Goal: Check status: Check status

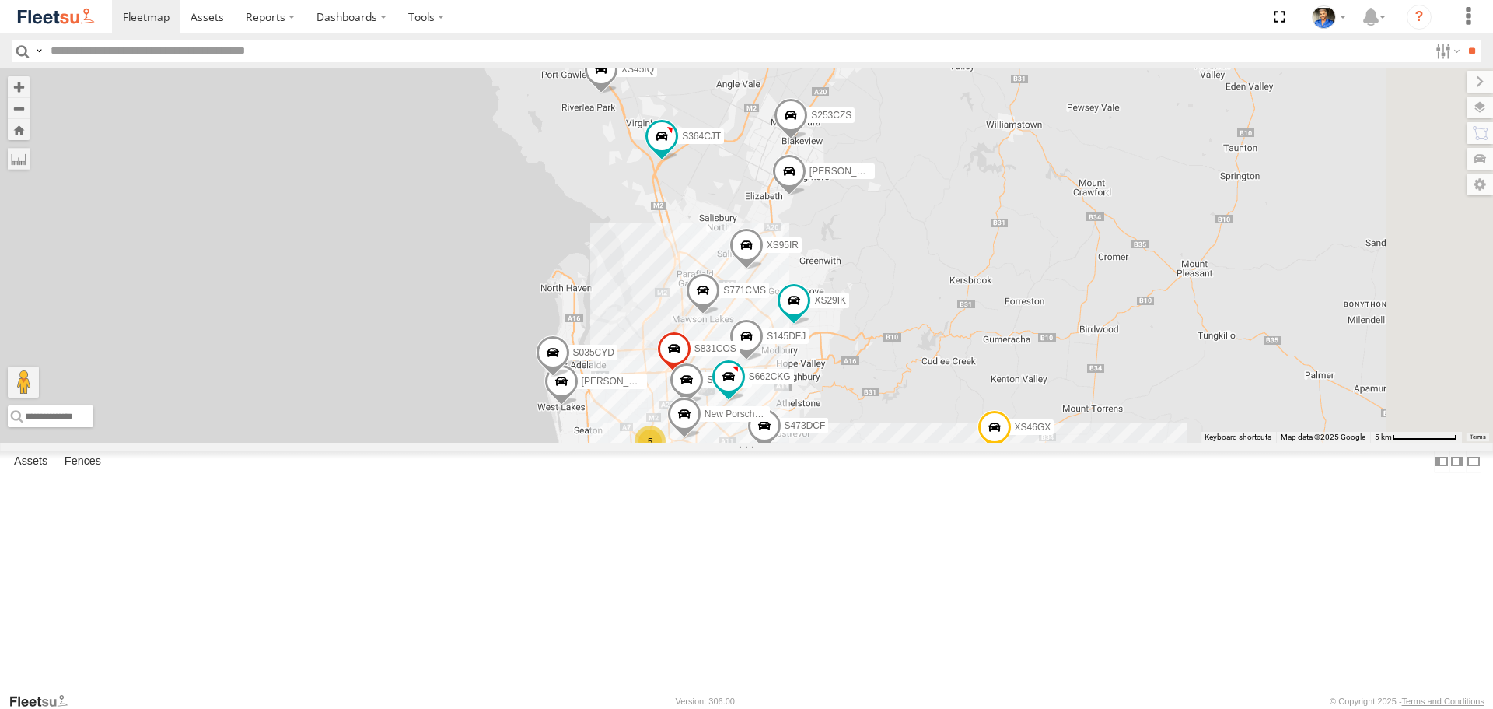
drag, startPoint x: 1199, startPoint y: 474, endPoint x: 1154, endPoint y: 417, distance: 72.5
click at [1154, 417] on div "S952BBS XS46GX S959CNB S364CJT XS45IQ S253CZS S473DCF XS29IK [PERSON_NAME] [PER…" at bounding box center [746, 254] width 1493 height 373
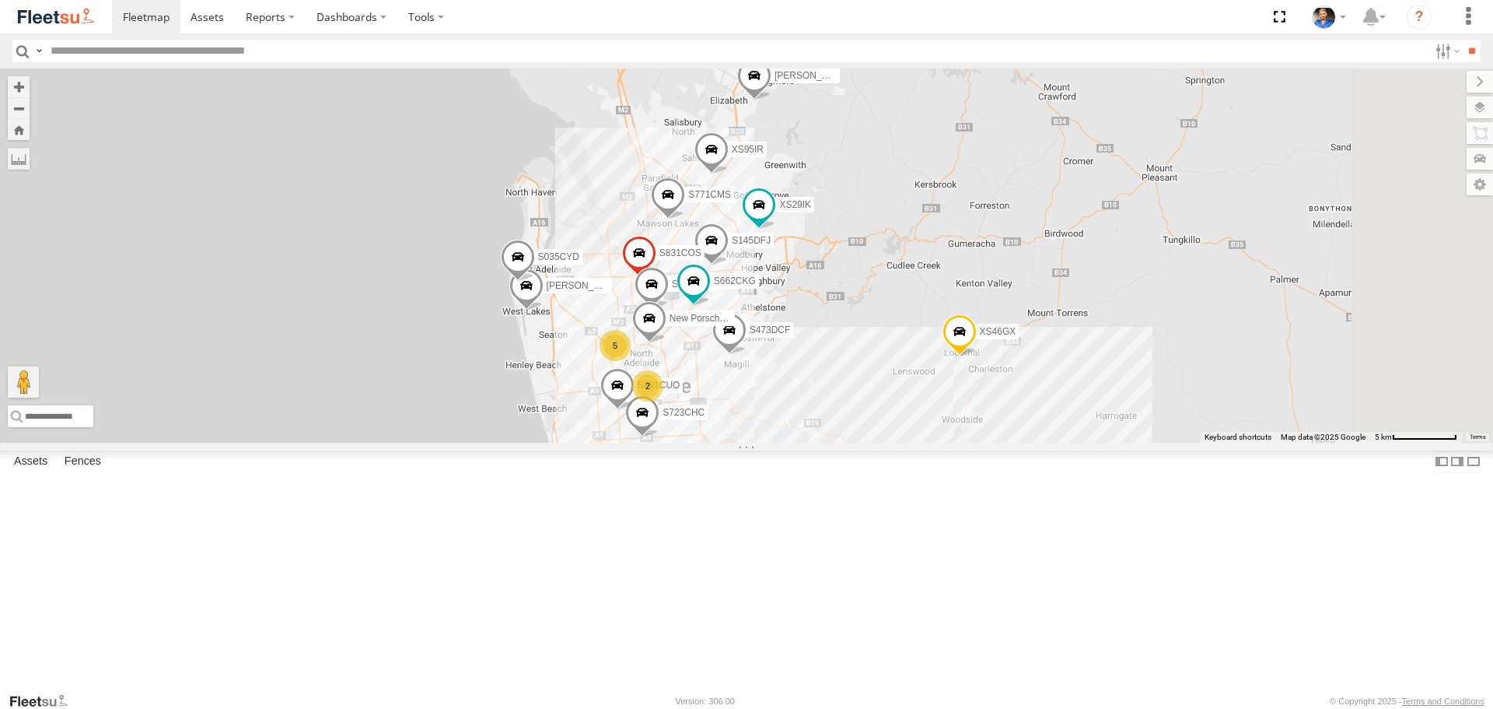
drag, startPoint x: 1155, startPoint y: 404, endPoint x: 1167, endPoint y: 365, distance: 40.6
click at [1167, 365] on div "S952BBS XS46GX S959CNB S364CJT XS45IQ S253CZS S473DCF XS29IK [PERSON_NAME] [PER…" at bounding box center [746, 254] width 1493 height 373
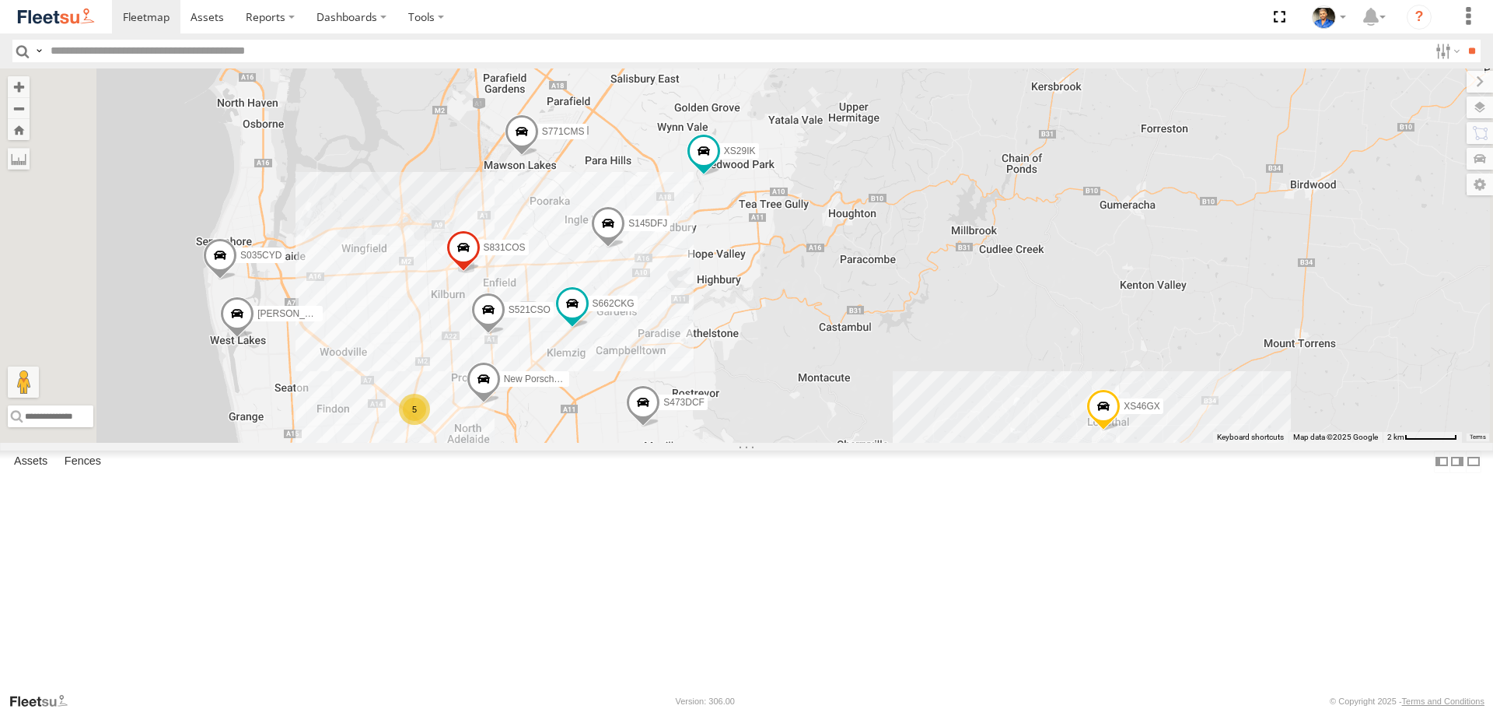
drag, startPoint x: 1035, startPoint y: 413, endPoint x: 1222, endPoint y: 432, distance: 187.6
click at [1221, 432] on div "S952BBS XS46GX S959CNB S364CJT XS45IQ S253CZS S473DCF XS29IK [PERSON_NAME] [PER…" at bounding box center [746, 254] width 1493 height 373
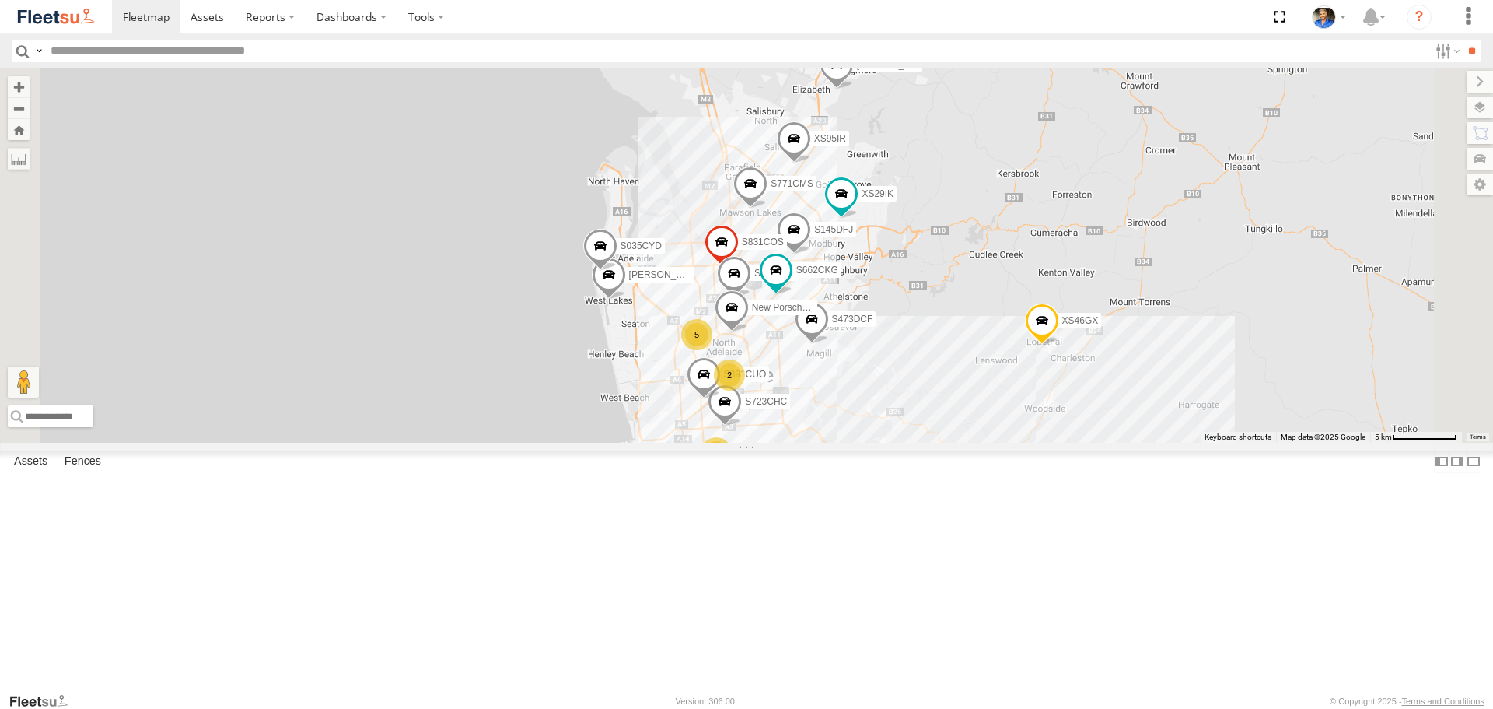
drag, startPoint x: 1289, startPoint y: 404, endPoint x: 1159, endPoint y: 364, distance: 136.1
click at [1159, 364] on div "S952BBS XS46GX S959CNB S364CJT XS45IQ S253CZS S473DCF XS29IK [PERSON_NAME] [PER…" at bounding box center [746, 254] width 1493 height 373
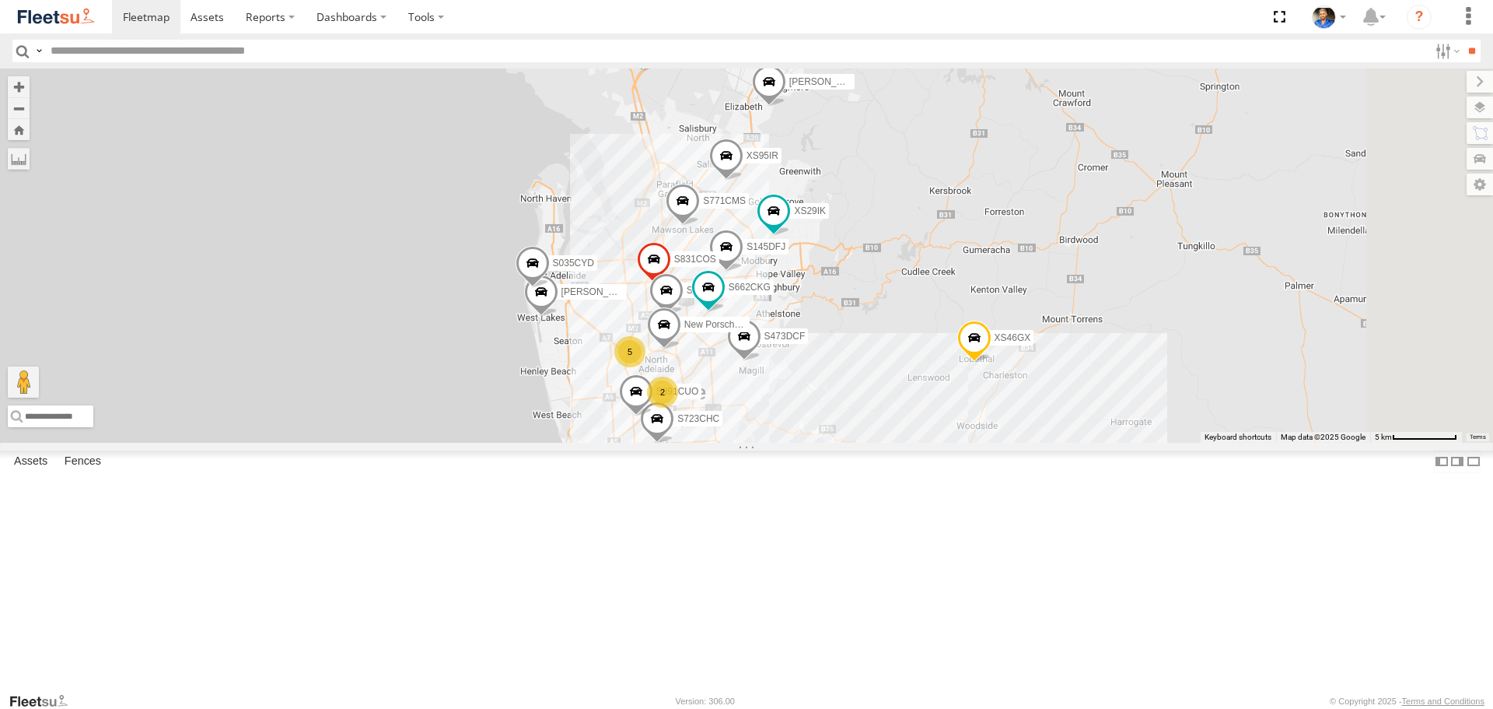
drag, startPoint x: 1220, startPoint y: 257, endPoint x: 1150, endPoint y: 275, distance: 71.5
click at [1150, 275] on div "S952BBS XS46GX S959CNB S364CJT XS45IQ S253CZS S473DCF XS29IK [PERSON_NAME] [PER…" at bounding box center [746, 254] width 1493 height 373
click at [992, 363] on span at bounding box center [975, 342] width 34 height 42
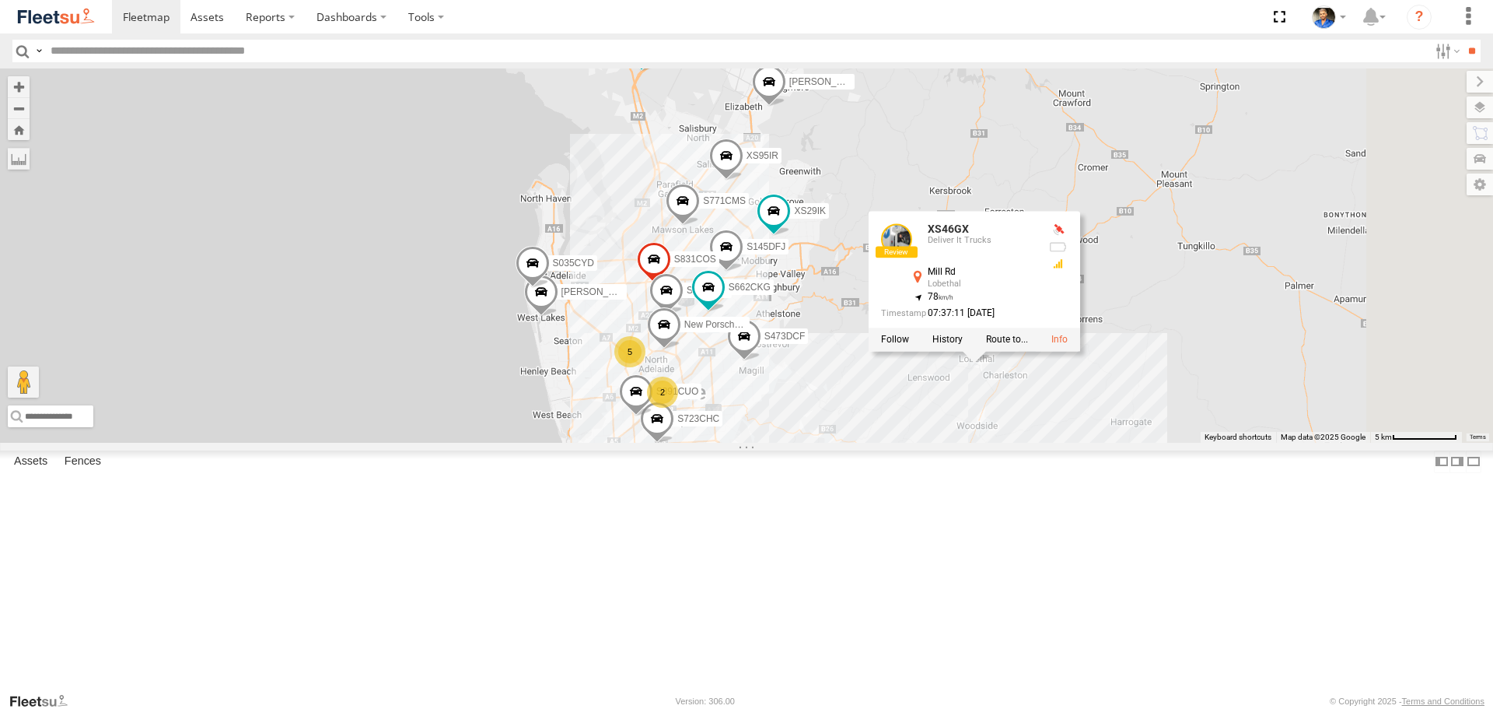
click at [1327, 442] on div "S145DFJ S343CTS XS46GX S831COS S521CSO S364CJT S723CHC XS45IQ S253CZS S891CUO S…" at bounding box center [746, 254] width 1493 height 373
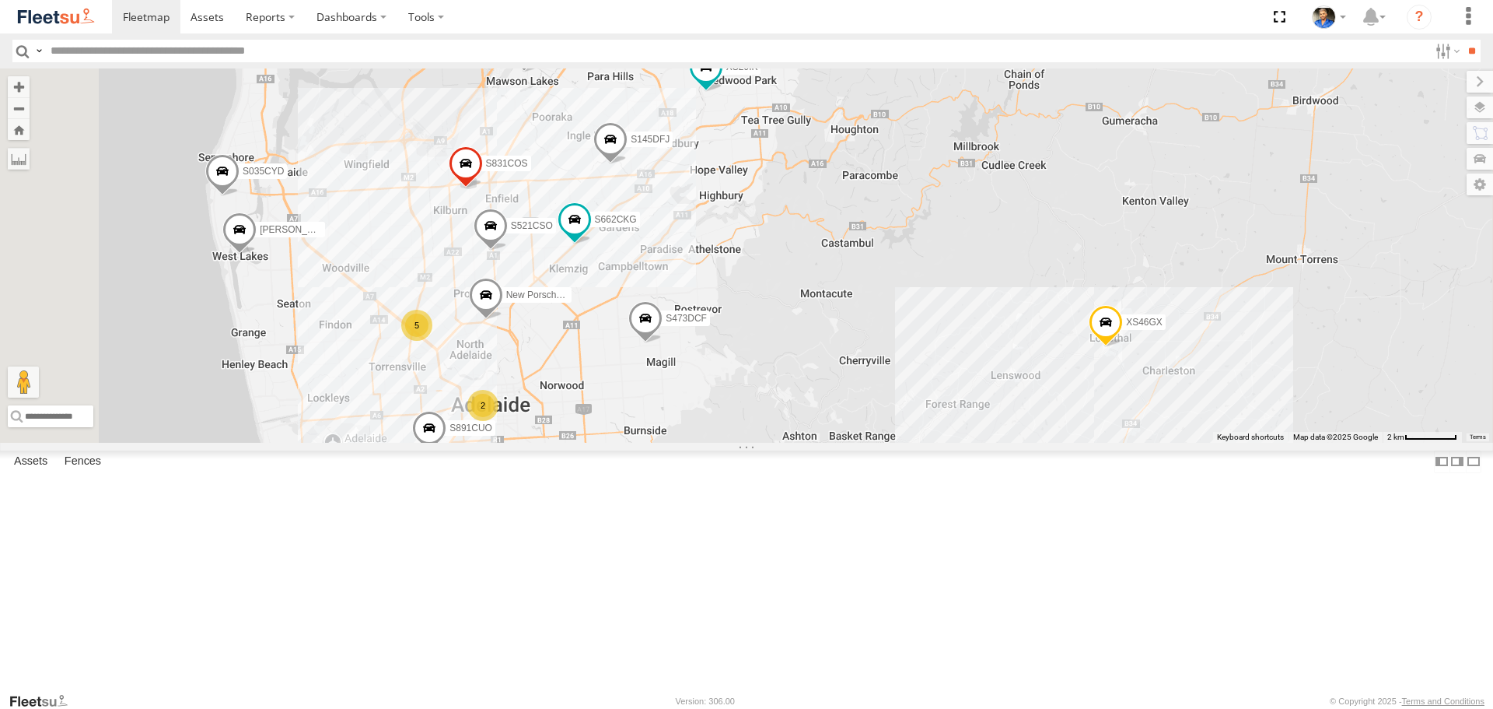
drag, startPoint x: 996, startPoint y: 341, endPoint x: 1096, endPoint y: 297, distance: 108.7
click at [1094, 297] on div "S145DFJ S343CTS XS46GX S831COS S521CSO S364CJT S723CHC XS45IQ S253CZS S891CUO S…" at bounding box center [746, 254] width 1493 height 373
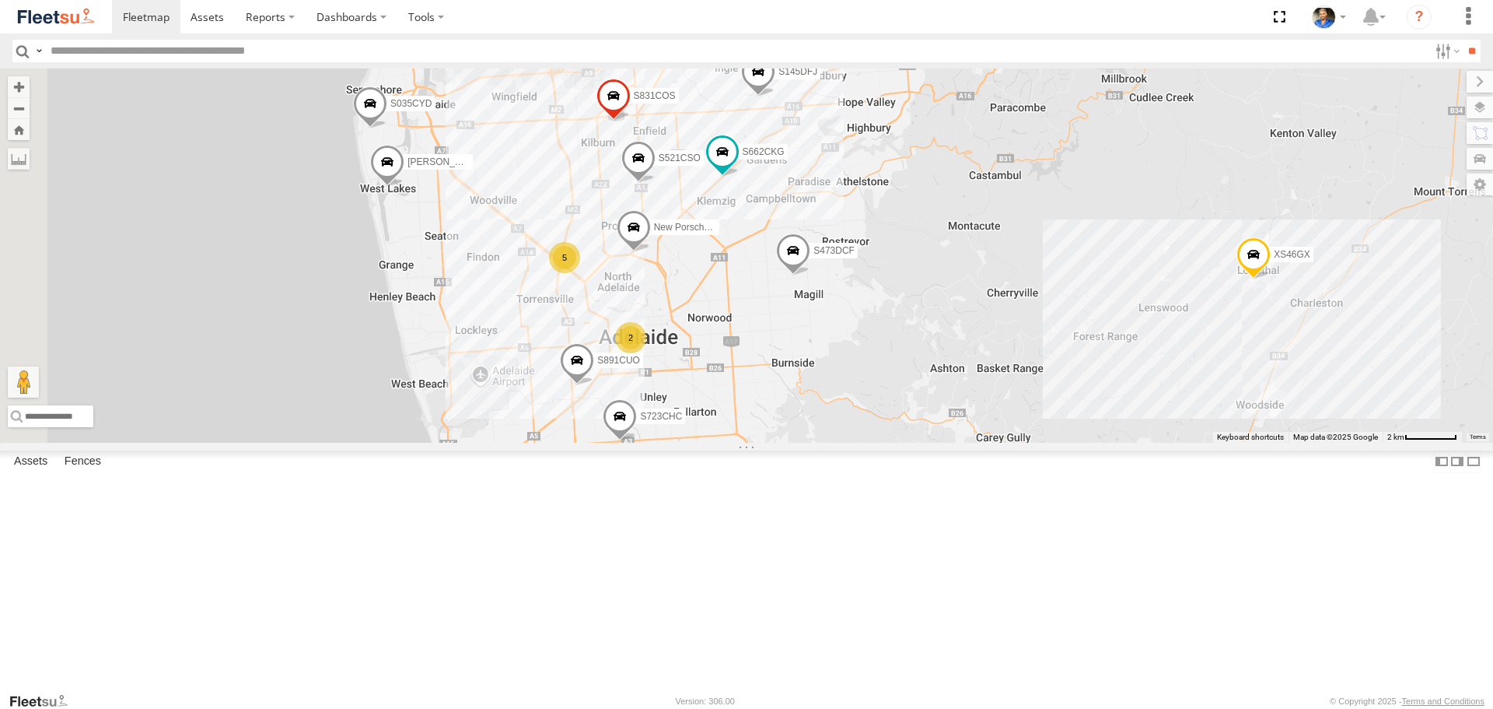
drag, startPoint x: 1134, startPoint y: 418, endPoint x: 1178, endPoint y: 396, distance: 48.7
click at [1178, 396] on div "S145DFJ S343CTS XS46GX S831COS S521CSO S364CJT S723CHC XS45IQ S253CZS S891CUO S…" at bounding box center [746, 254] width 1493 height 373
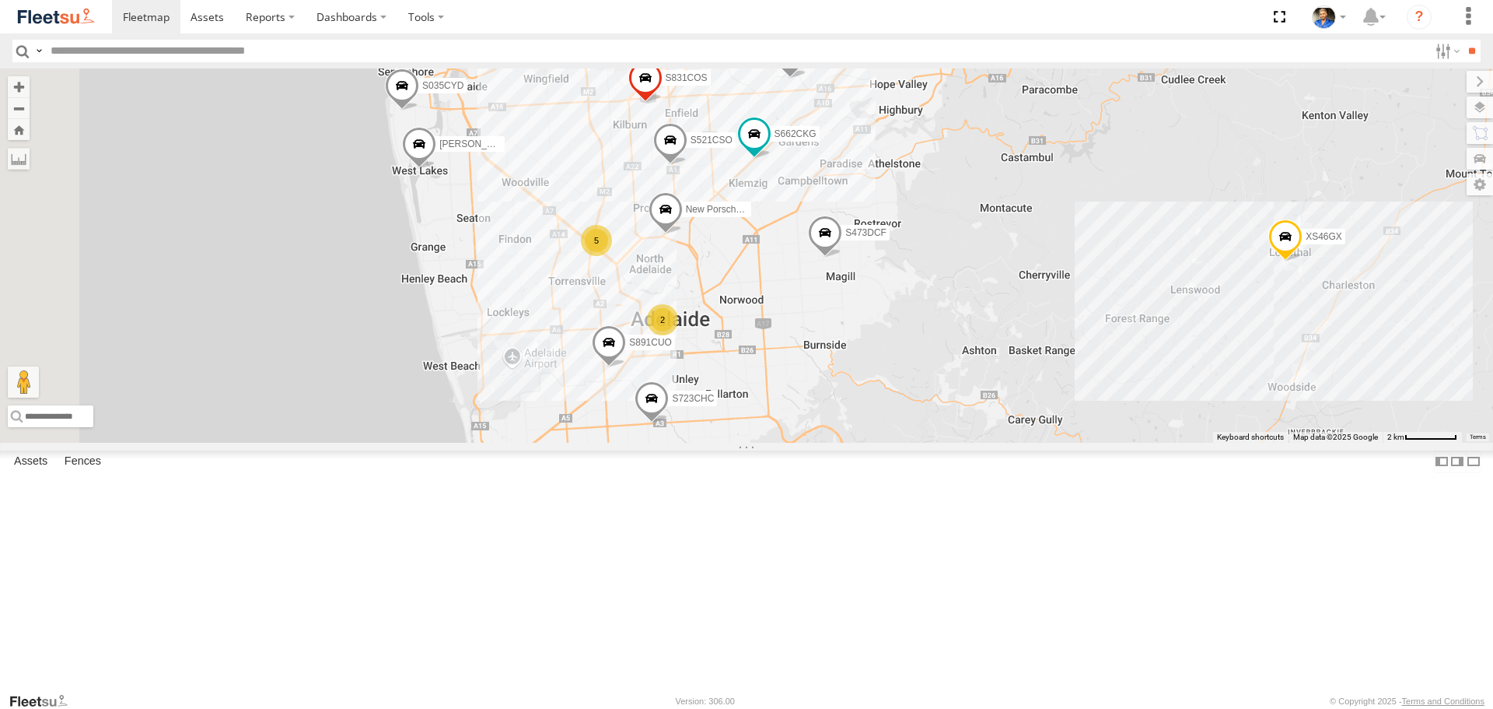
click at [612, 256] on div "5" at bounding box center [596, 240] width 31 height 31
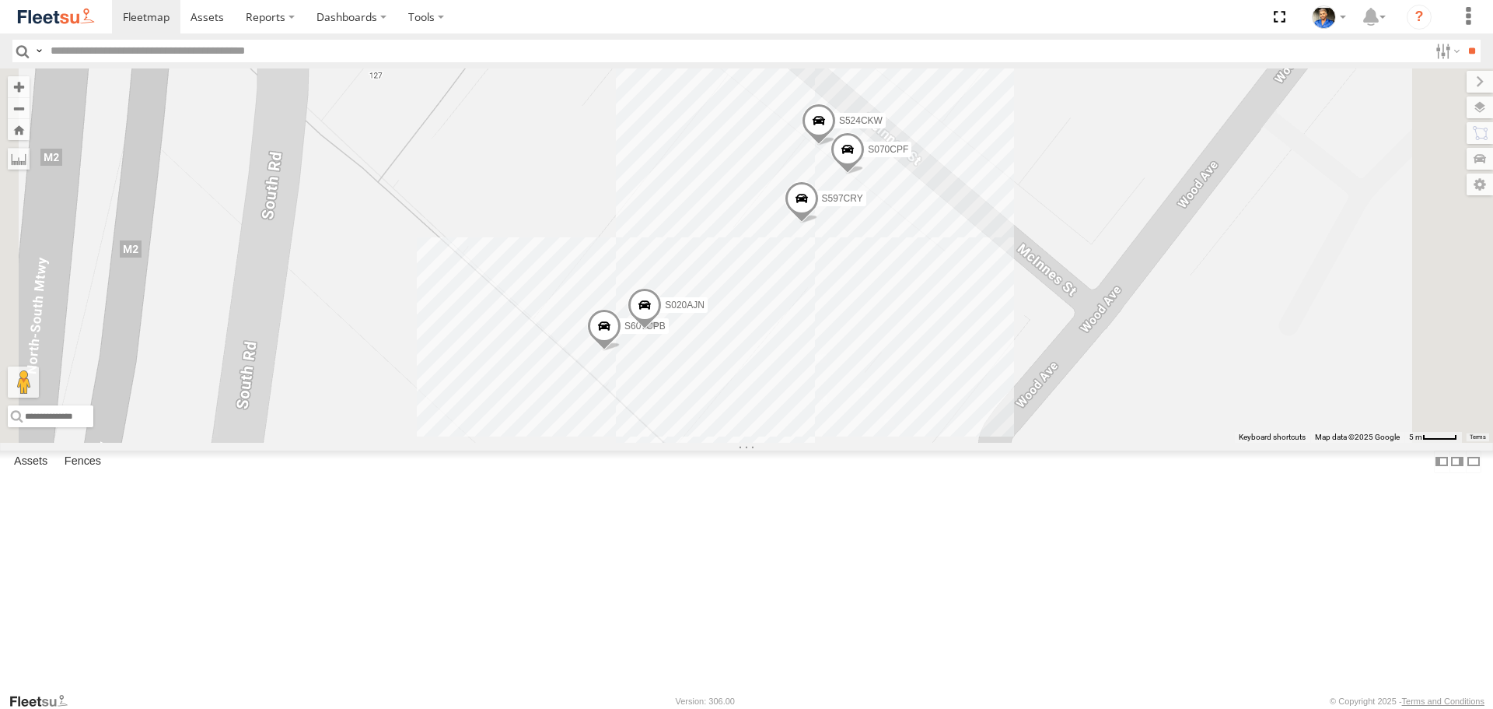
click at [62, 5] on link at bounding box center [56, 16] width 112 height 33
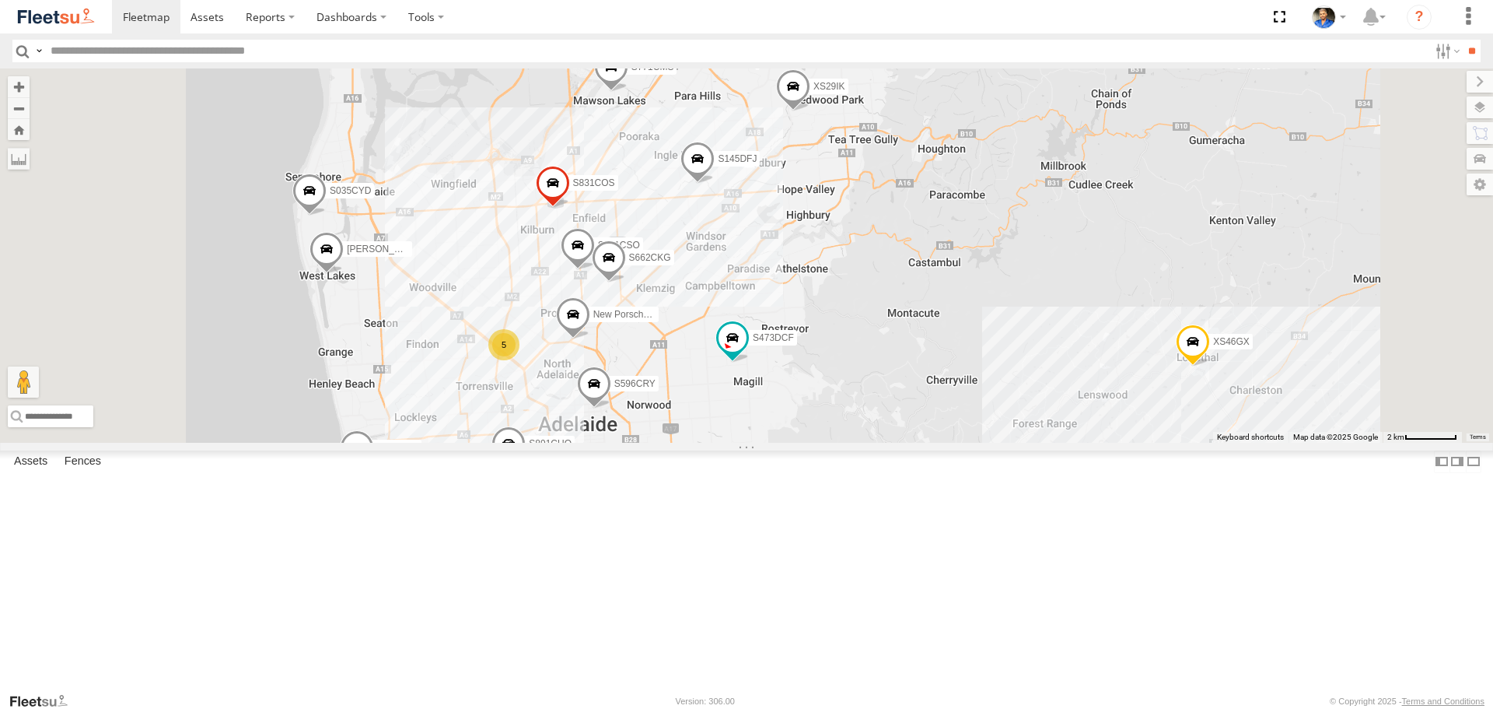
click at [1084, 442] on div "S075DEH S952BBS XS46GX S959CNB XS45IQ S891CUO S473DCF XS95IR XS29IK [PERSON_NAM…" at bounding box center [746, 254] width 1493 height 373
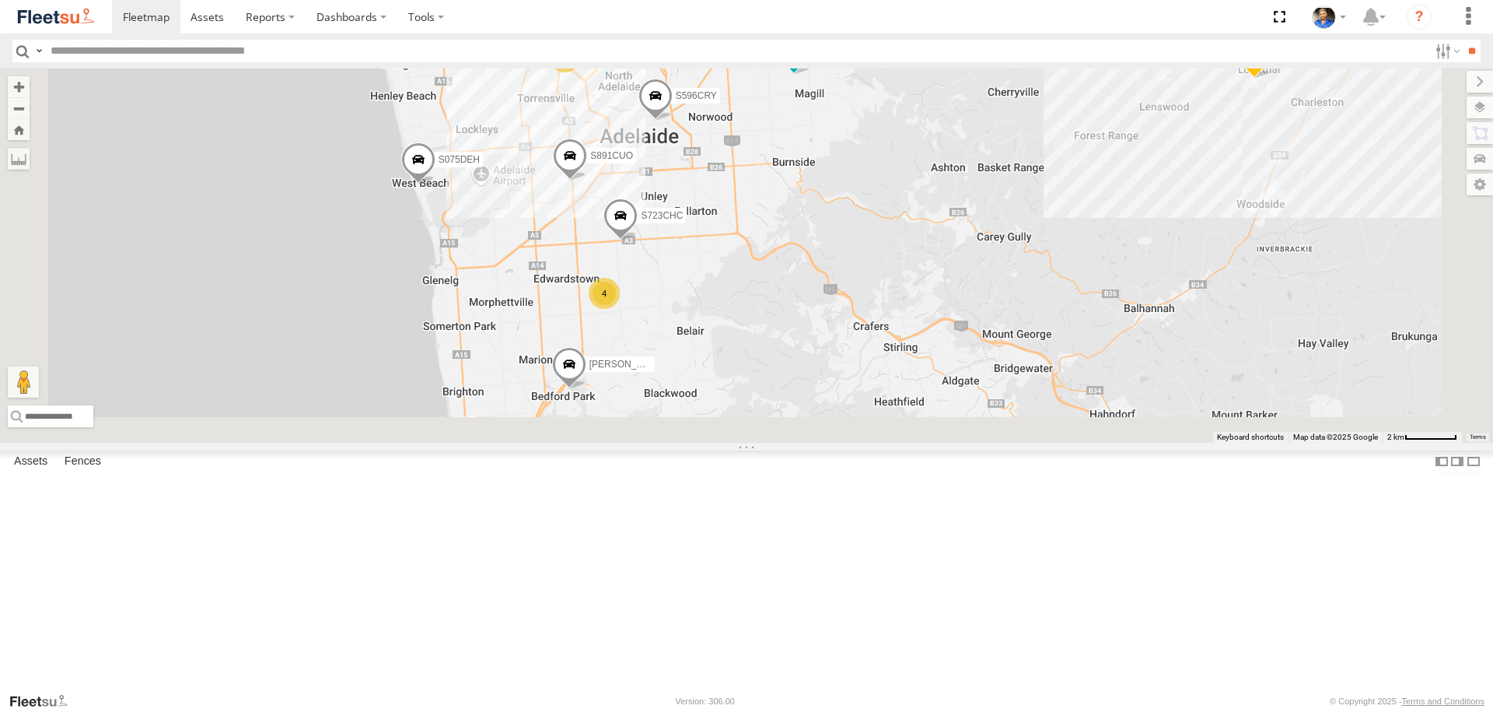
drag, startPoint x: 997, startPoint y: 566, endPoint x: 998, endPoint y: 307, distance: 259.0
click at [998, 307] on div "S075DEH S952BBS XS46GX S959CNB XS45IQ S891CUO S473DCF XS95IR XS29IK Steve Graha…" at bounding box center [746, 254] width 1493 height 373
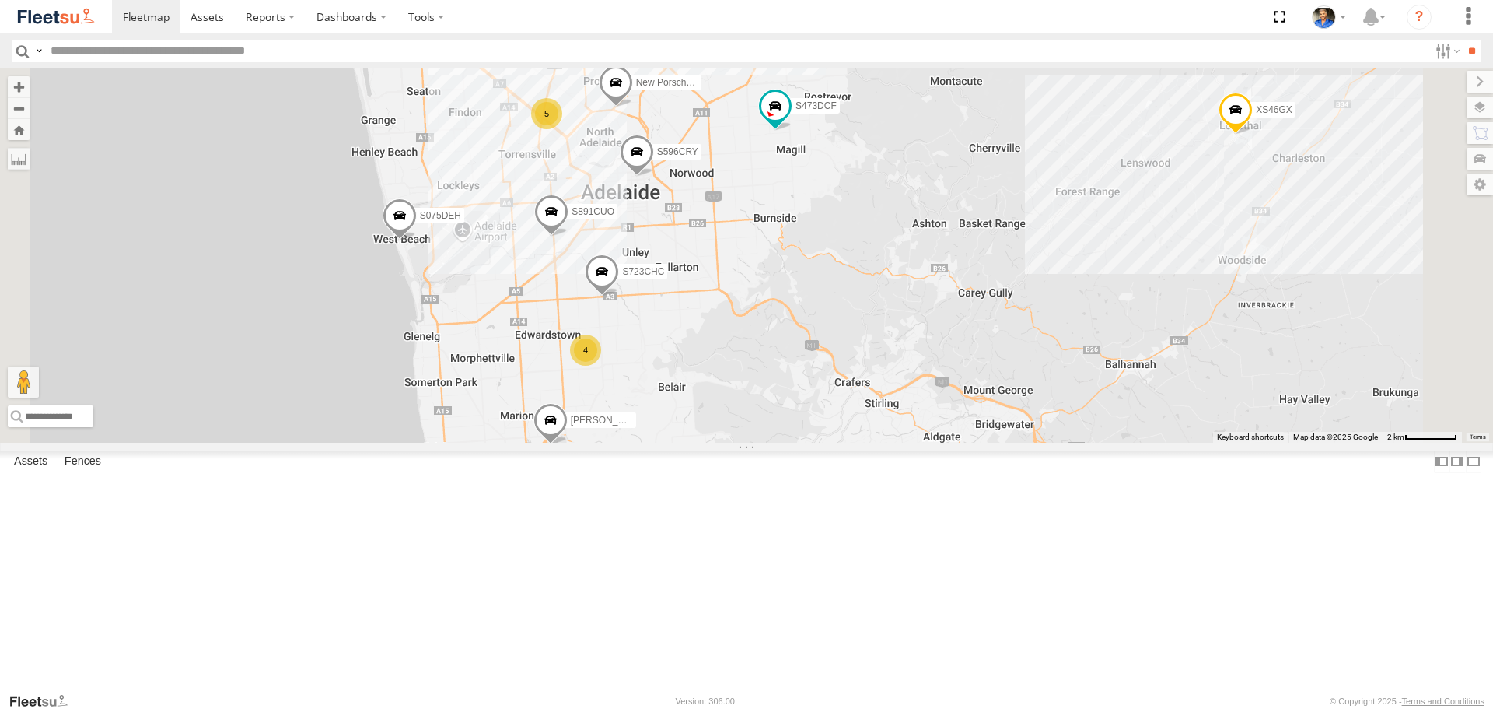
drag, startPoint x: 993, startPoint y: 229, endPoint x: 970, endPoint y: 341, distance: 114.3
click at [970, 340] on div "S075DEH S952BBS XS46GX S959CNB XS45IQ S891CUO S473DCF XS95IR XS29IK Steve Graha…" at bounding box center [746, 254] width 1493 height 373
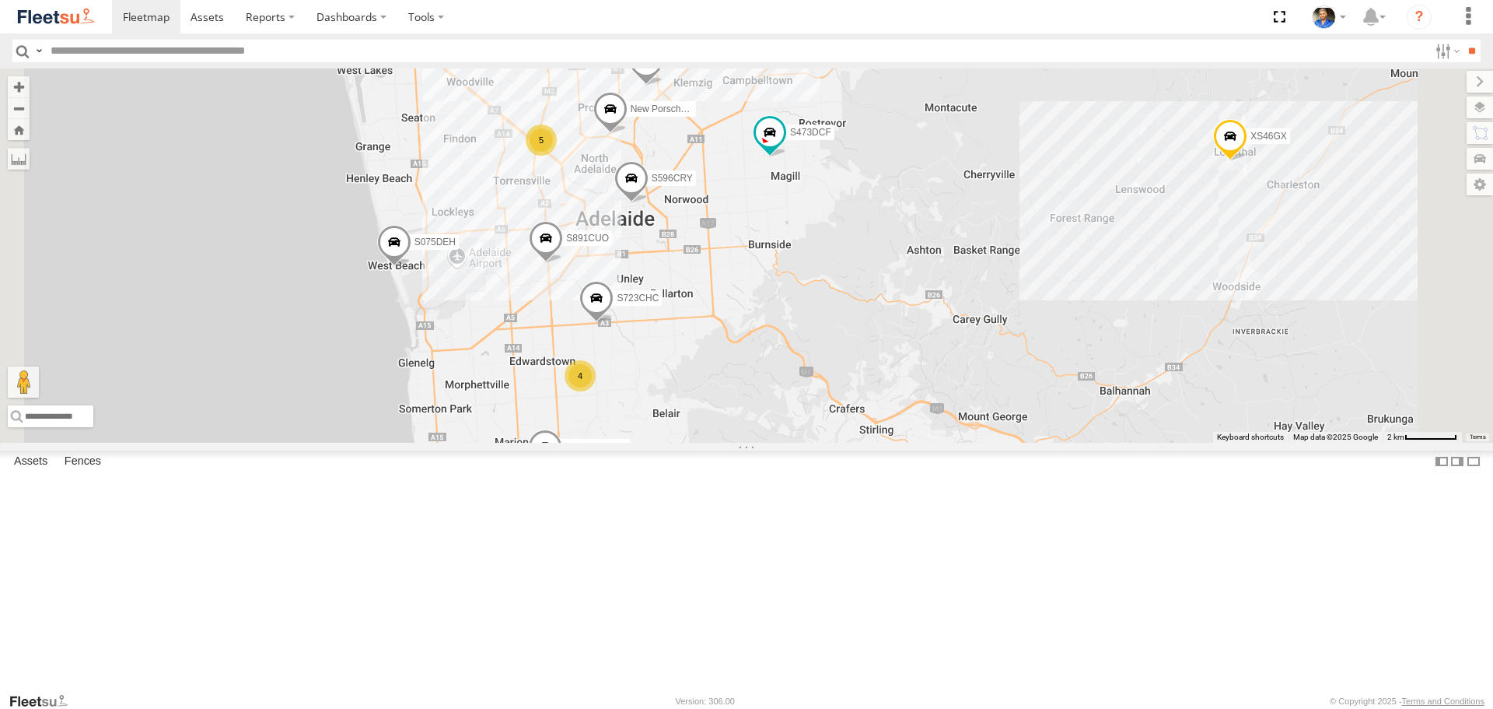
click at [614, 323] on span at bounding box center [597, 302] width 34 height 42
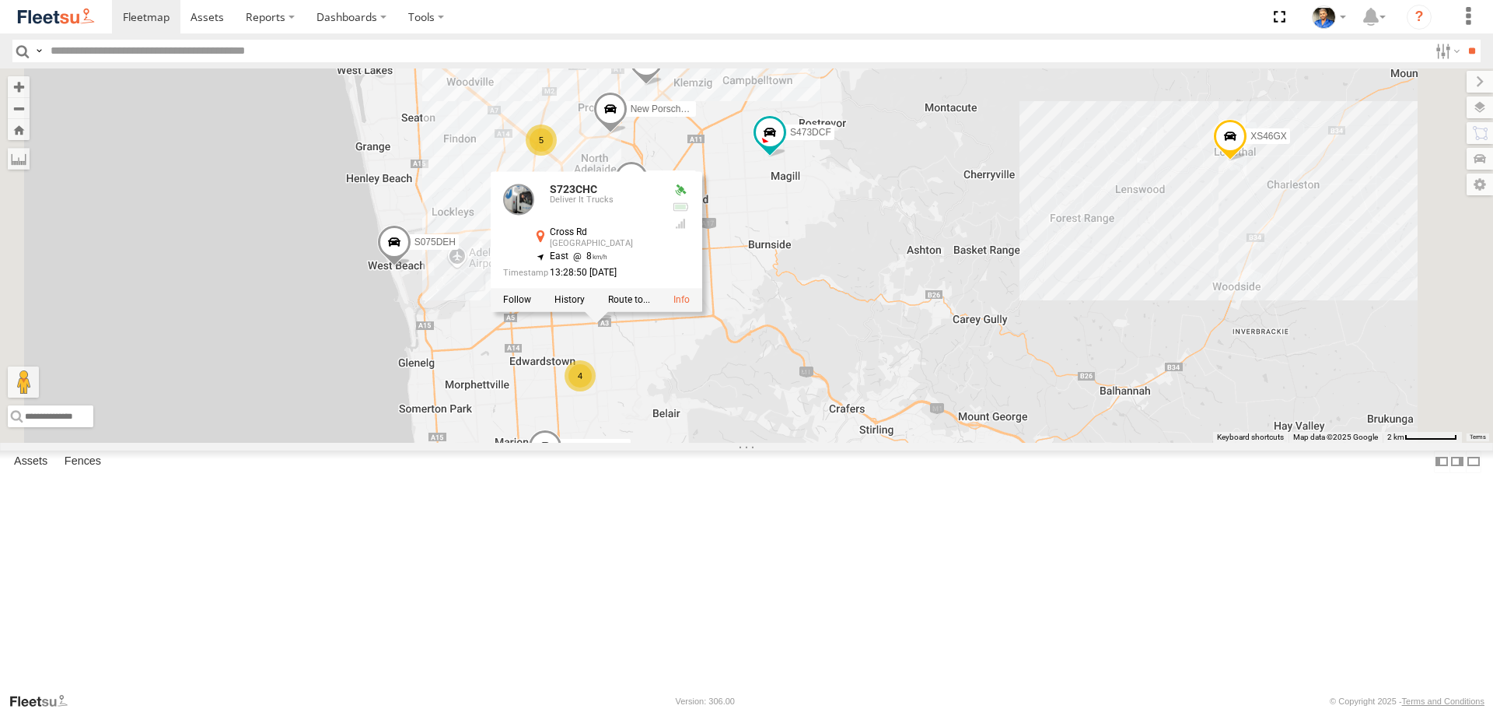
click at [1162, 442] on div "S075DEH S952BBS XS46GX S959CNB XS45IQ S891CUO S473DCF XS95IR XS29IK Steve Graha…" at bounding box center [746, 254] width 1493 height 373
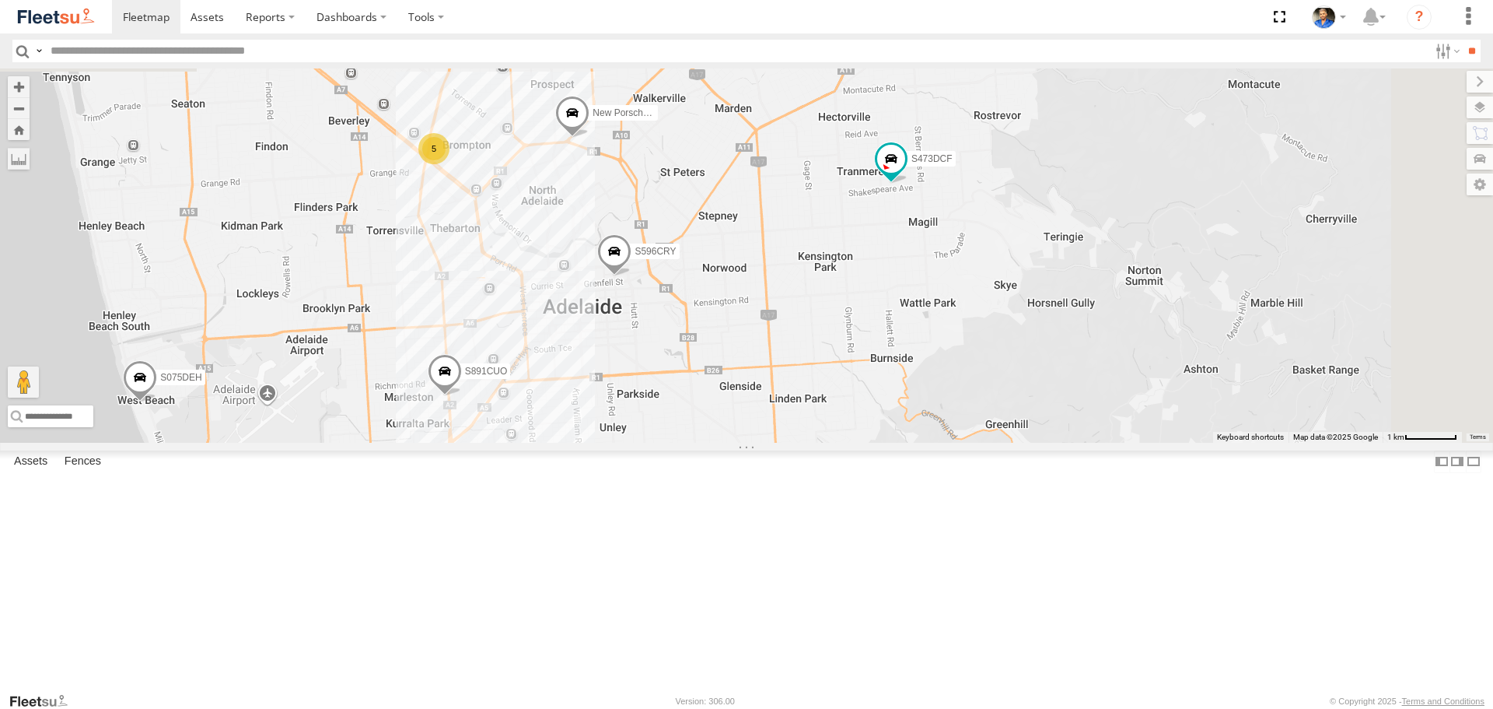
drag, startPoint x: 1035, startPoint y: 261, endPoint x: 1044, endPoint y: 347, distance: 86.8
click at [1044, 347] on div "S075DEH S952BBS XS46GX S959CNB XS45IQ S891CUO S473DCF XS95IR XS29IK Steve Graha…" at bounding box center [746, 254] width 1493 height 373
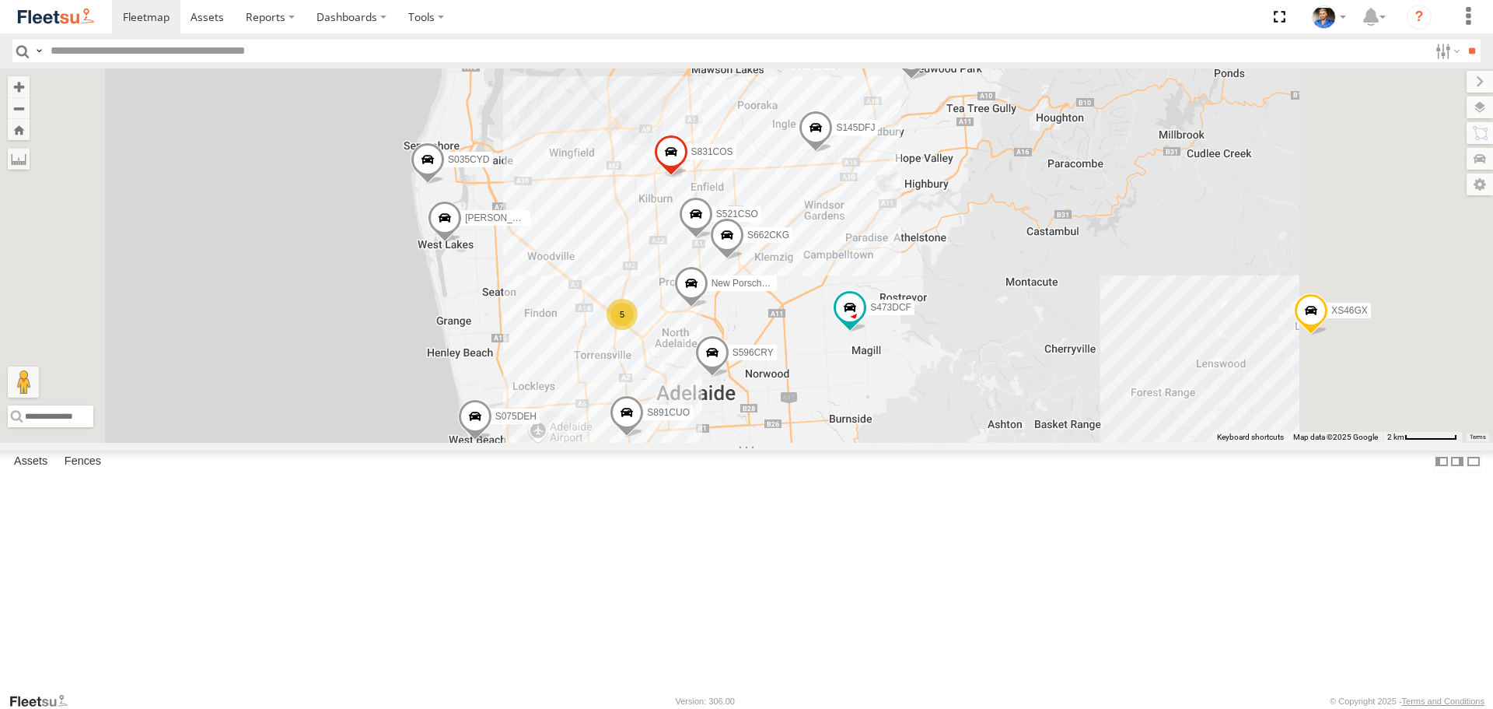
drag, startPoint x: 746, startPoint y: 294, endPoint x: 691, endPoint y: 428, distance: 144.7
click at [685, 436] on div "S075DEH S952BBS XS46GX S959CNB XS45IQ S891CUO S473DCF XS95IR XS29IK Steve Graha…" at bounding box center [746, 254] width 1493 height 373
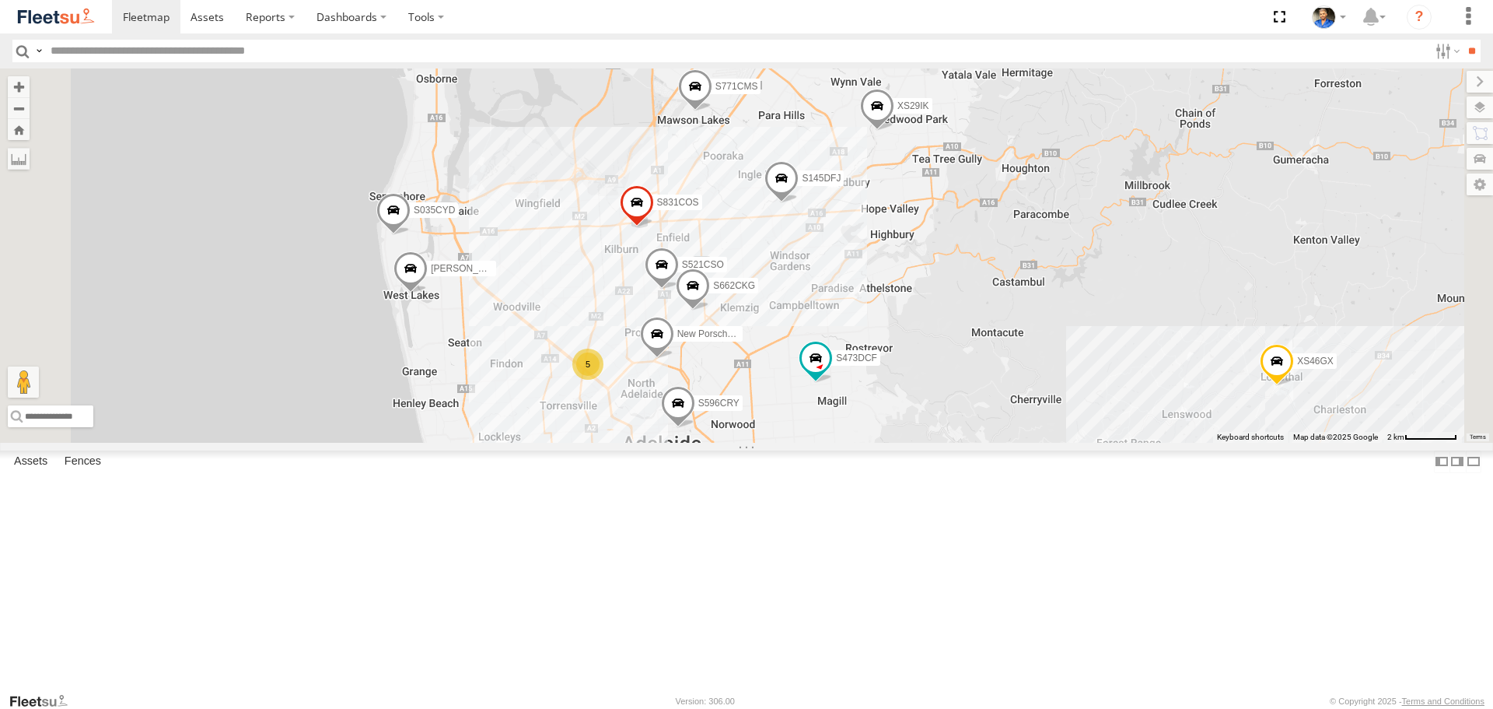
drag, startPoint x: 1042, startPoint y: 329, endPoint x: 992, endPoint y: 422, distance: 105.1
click at [992, 422] on div "S075DEH S952BBS XS46GX S959CNB XS45IQ S891CUO S473DCF XS95IR XS29IK Steve Graha…" at bounding box center [746, 254] width 1493 height 373
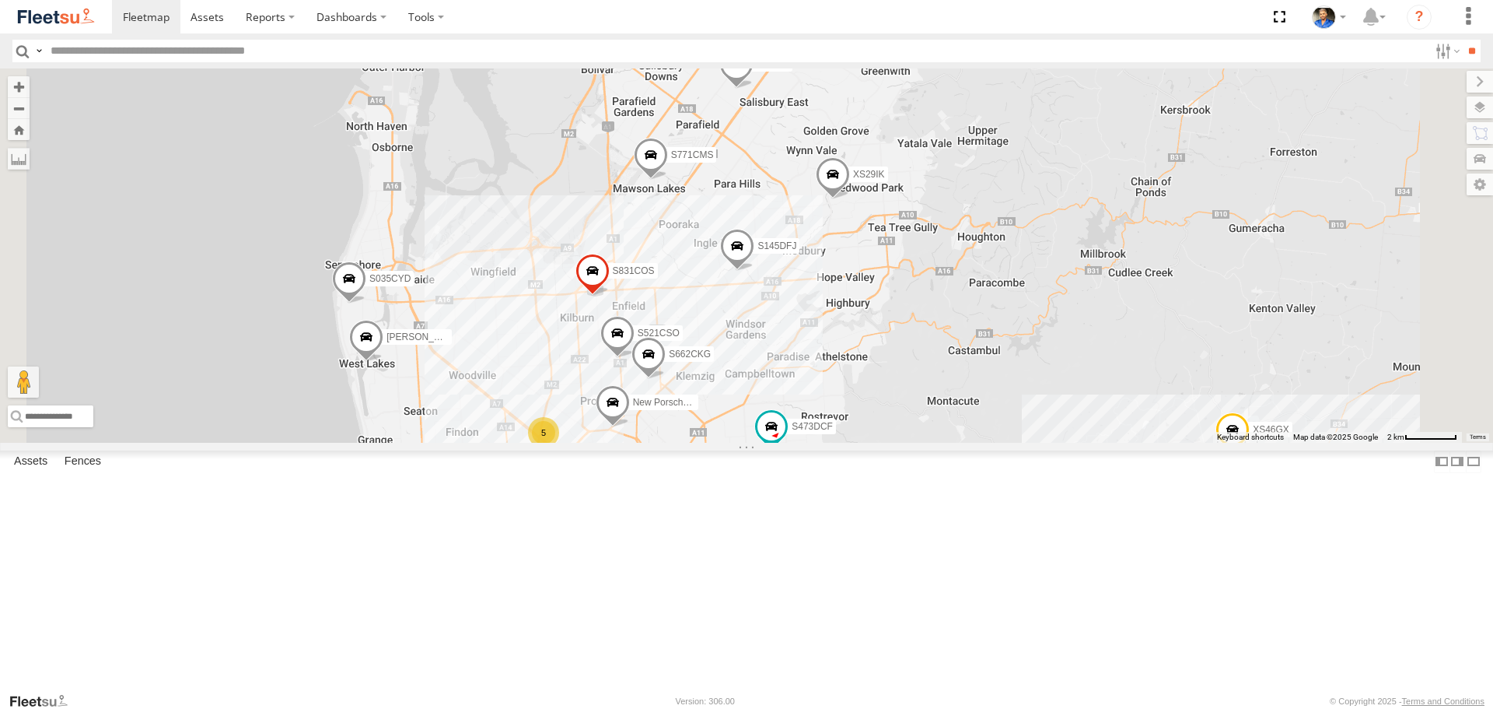
drag, startPoint x: 996, startPoint y: 426, endPoint x: 993, endPoint y: 566, distance: 139.3
click at [993, 442] on div "S075DEH S952BBS XS46GX S959CNB XS45IQ S891CUO S473DCF XS95IR XS29IK Steve Graha…" at bounding box center [746, 254] width 1493 height 373
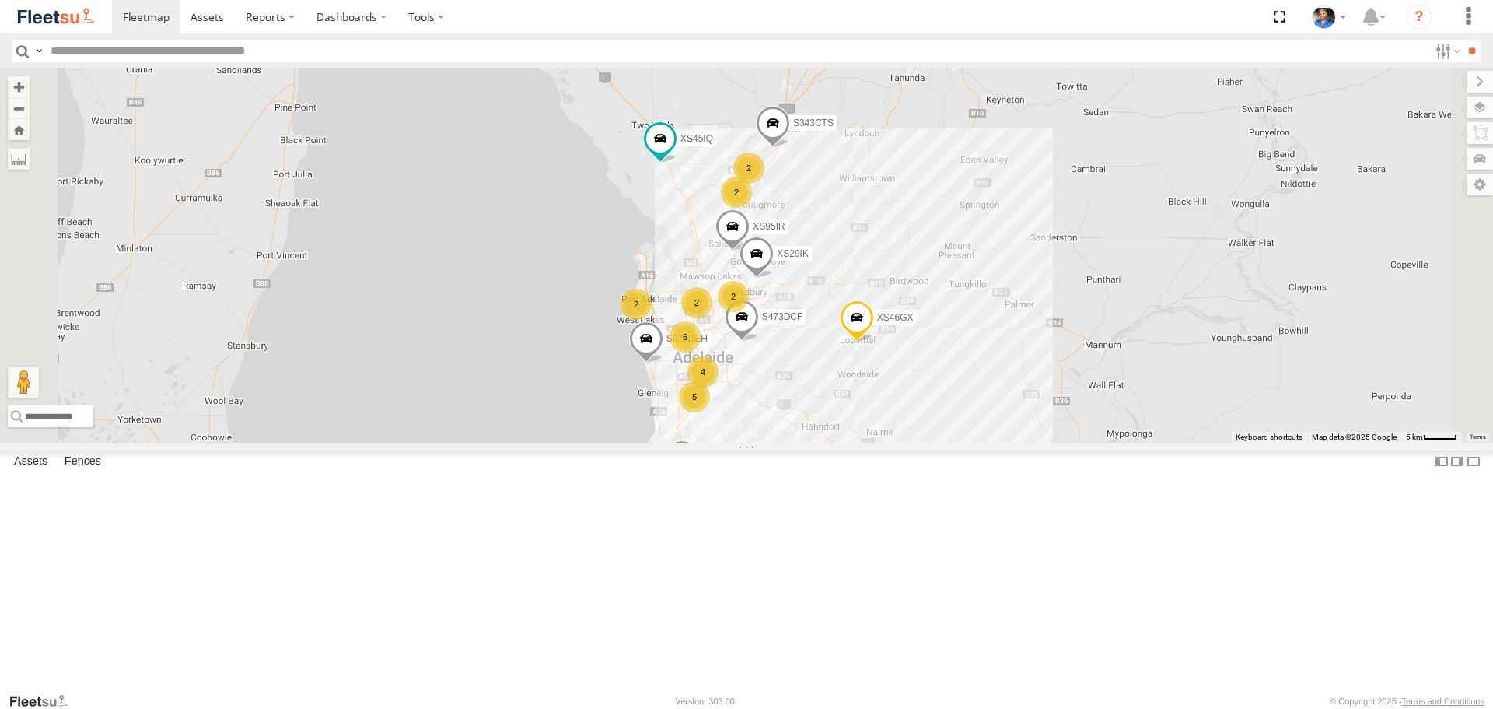
click at [671, 49] on input "text" at bounding box center [736, 51] width 1385 height 23
type input "*"
type input "***"
click at [1463, 40] on input "**" at bounding box center [1472, 51] width 18 height 23
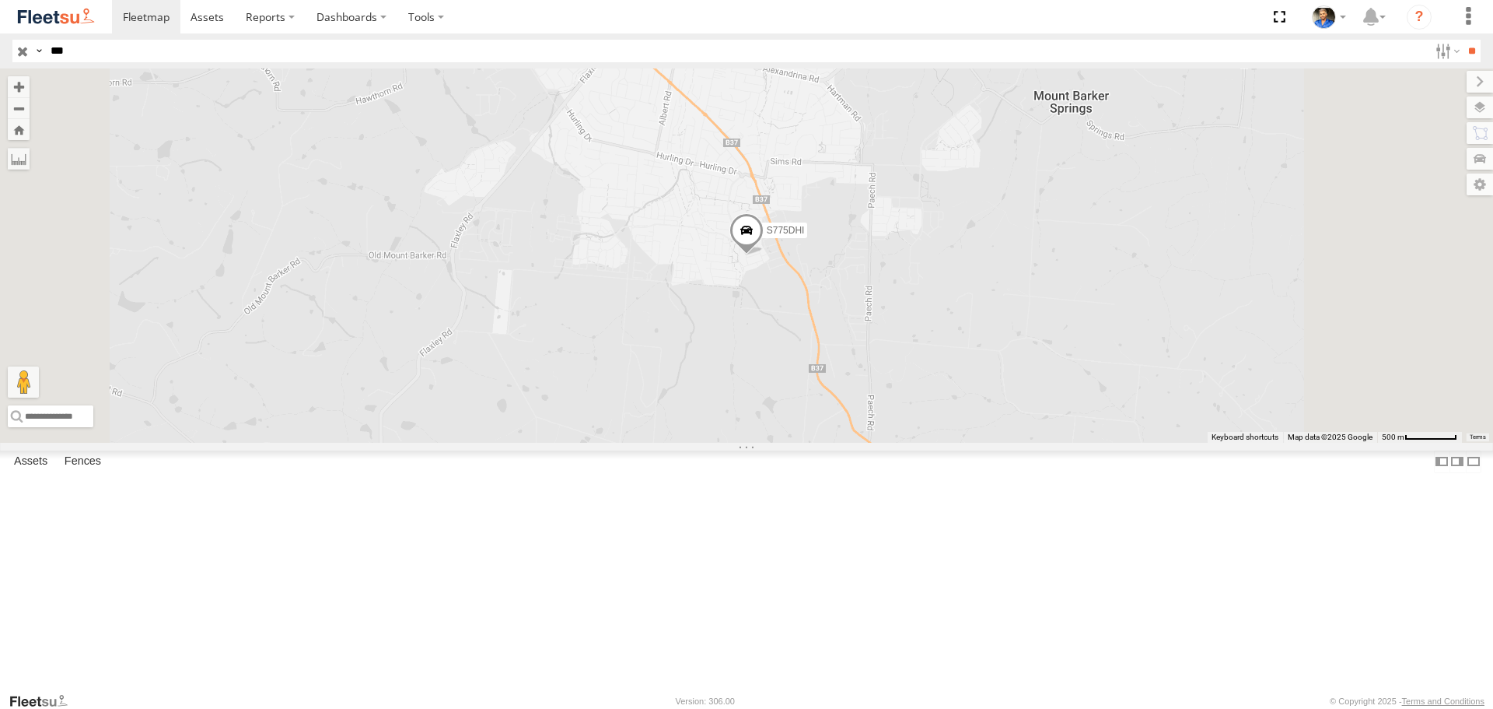
click at [764, 255] on span at bounding box center [747, 234] width 34 height 42
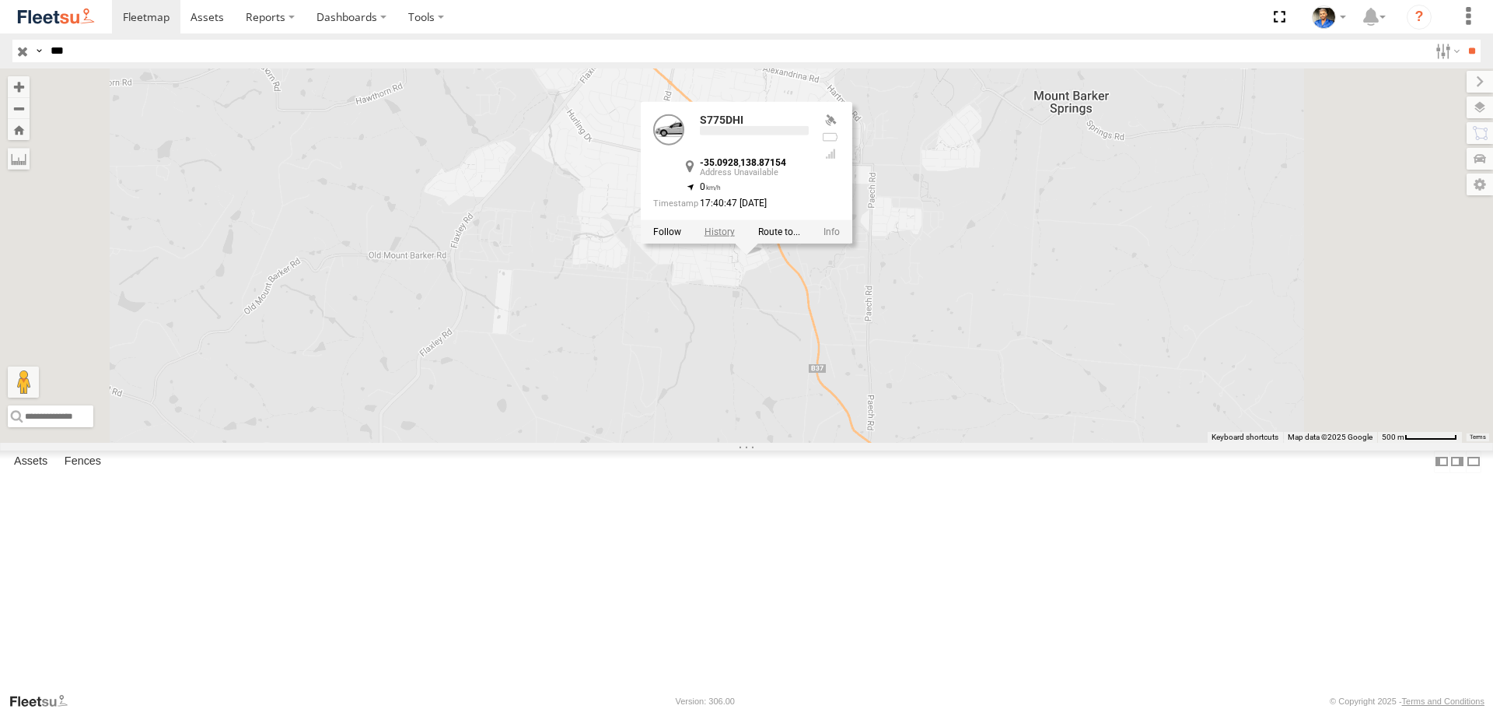
click at [735, 237] on label at bounding box center [720, 231] width 30 height 11
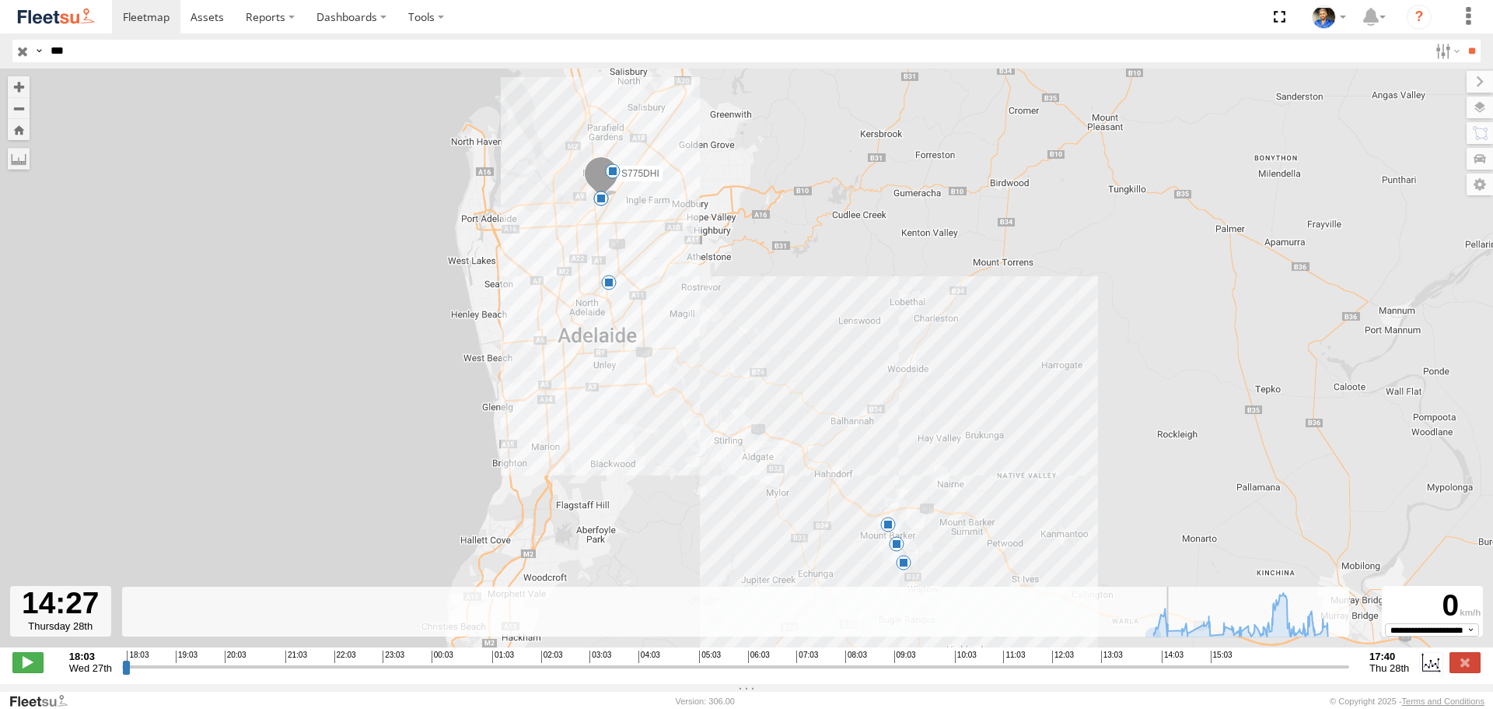
drag, startPoint x: 128, startPoint y: 672, endPoint x: 1178, endPoint y: 685, distance: 1051.0
click at [1178, 674] on input "range" at bounding box center [735, 666] width 1227 height 15
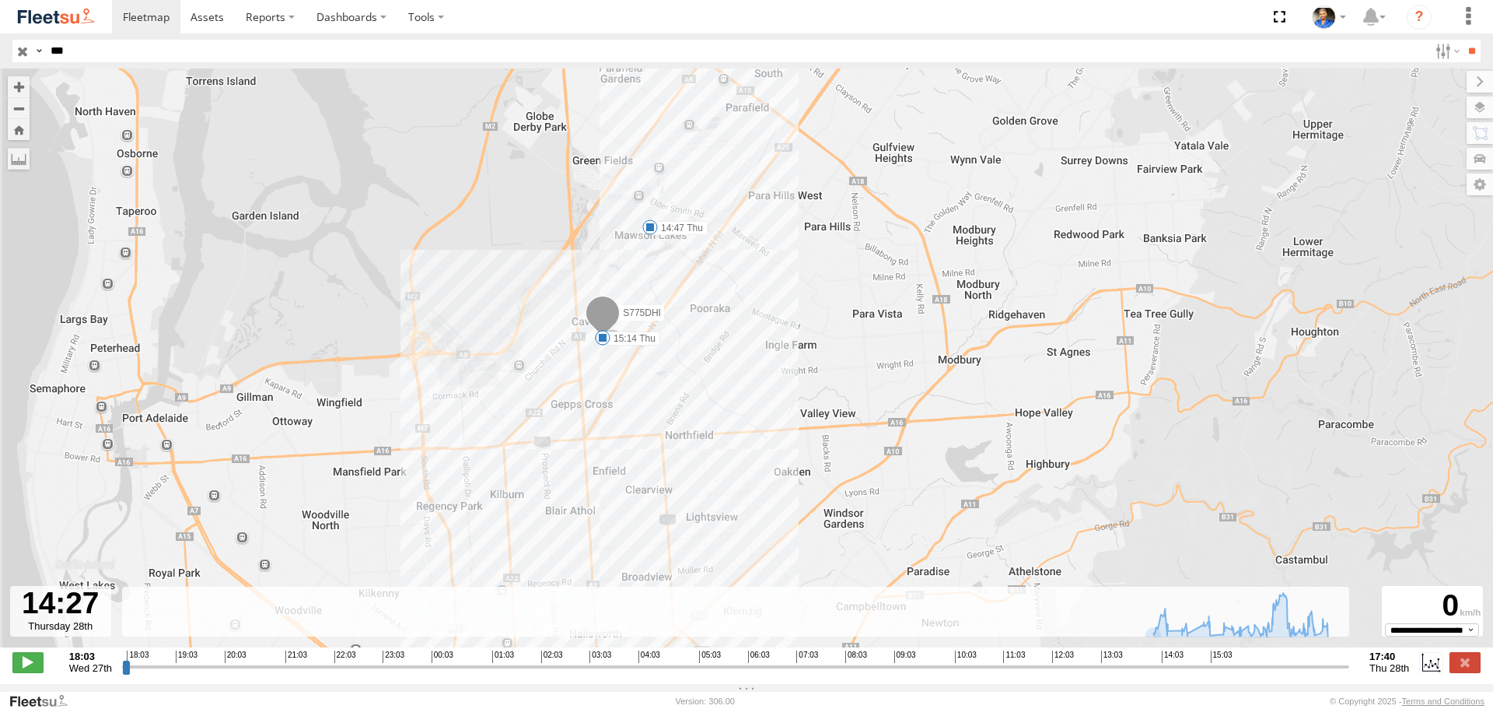
drag, startPoint x: 681, startPoint y: 364, endPoint x: 695, endPoint y: 366, distance: 14.1
click at [695, 366] on div "S775DHI 14:24 Thu 14:47 Thu 15:14 Thu 15:42 Thu 16:55 Thu 17:17 Thu 17:33 Thu" at bounding box center [746, 365] width 1493 height 595
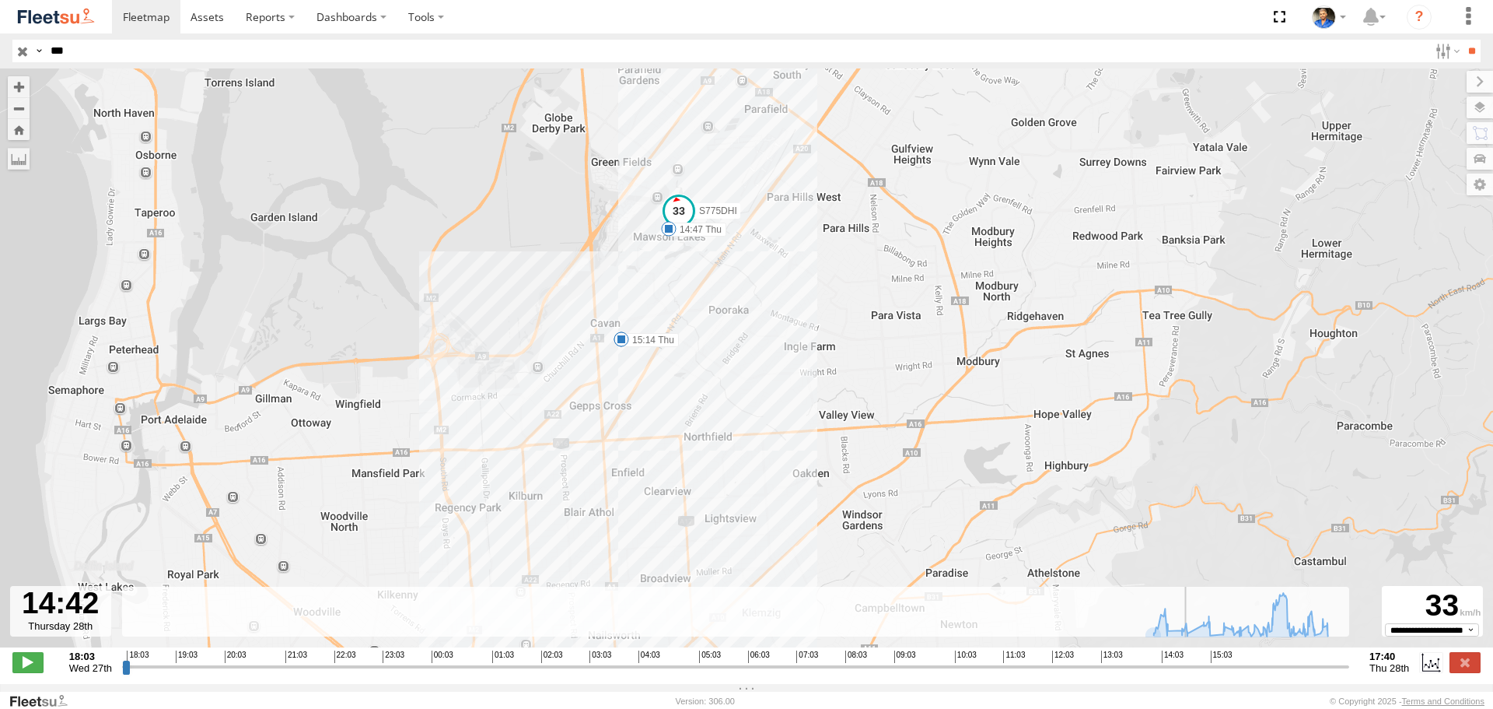
drag, startPoint x: 1177, startPoint y: 672, endPoint x: 1192, endPoint y: 681, distance: 17.1
click at [1192, 674] on input "range" at bounding box center [735, 666] width 1227 height 15
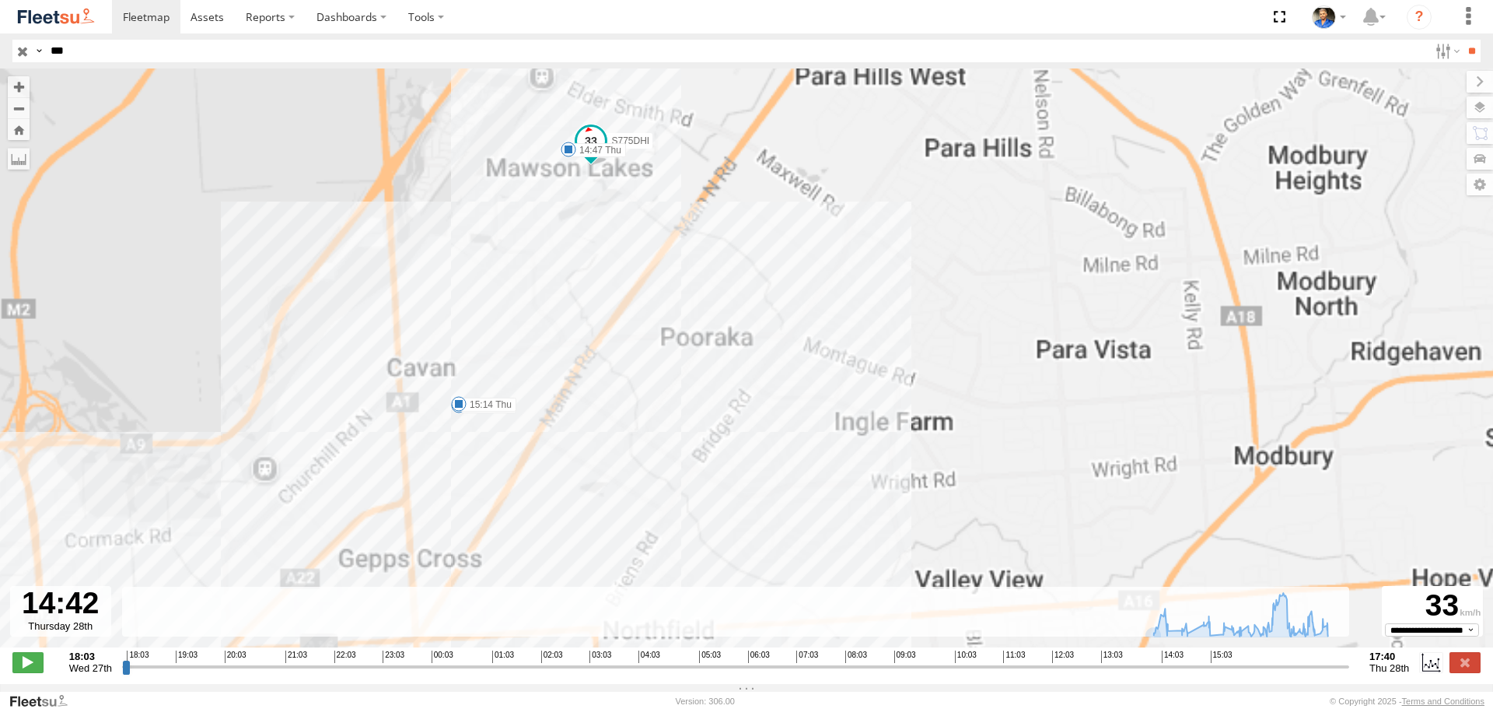
click at [541, 305] on div "S775DHI 14:24 Thu 14:47 Thu 15:14 Thu 15:42 Thu 16:55 Thu 17:17 Thu 17:33 Thu" at bounding box center [746, 365] width 1493 height 595
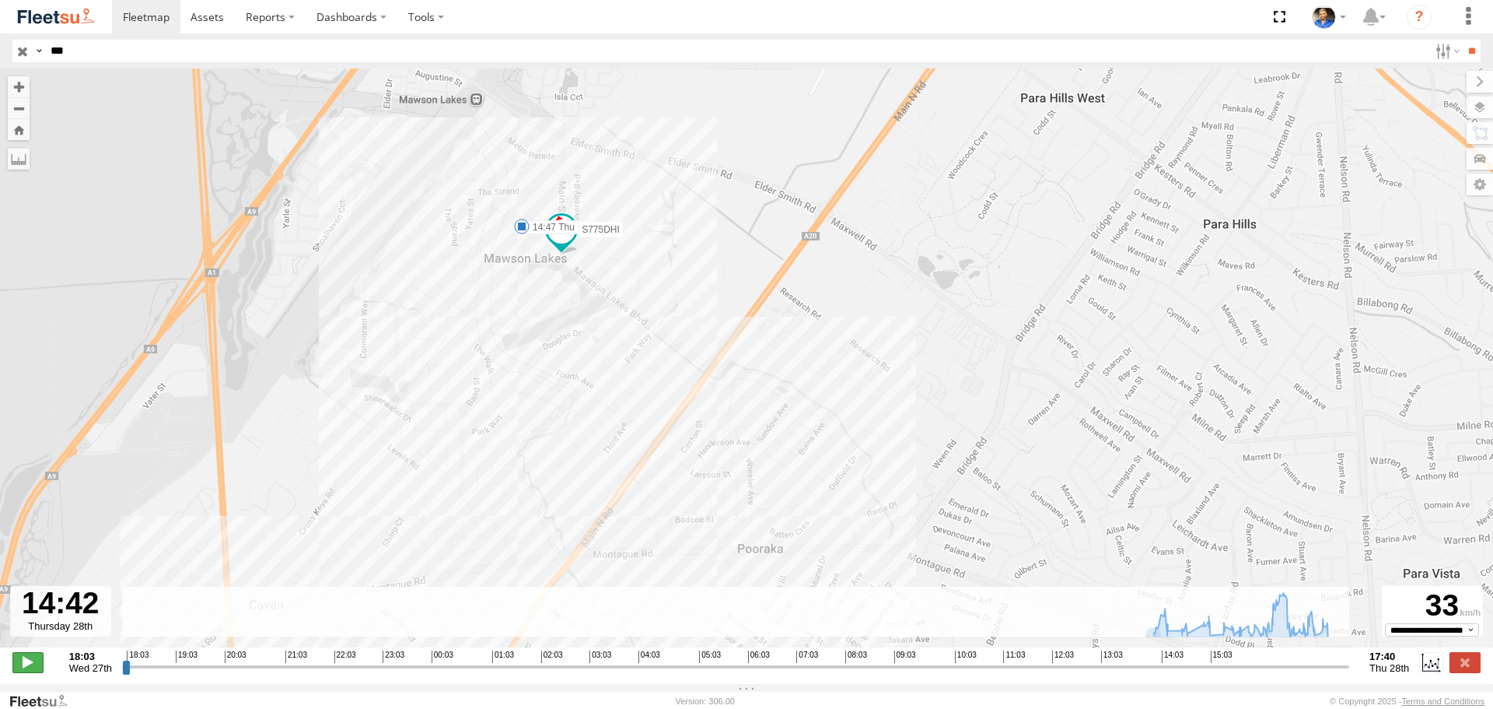
drag, startPoint x: 26, startPoint y: 674, endPoint x: 136, endPoint y: 575, distance: 148.2
click at [26, 672] on span at bounding box center [27, 662] width 31 height 20
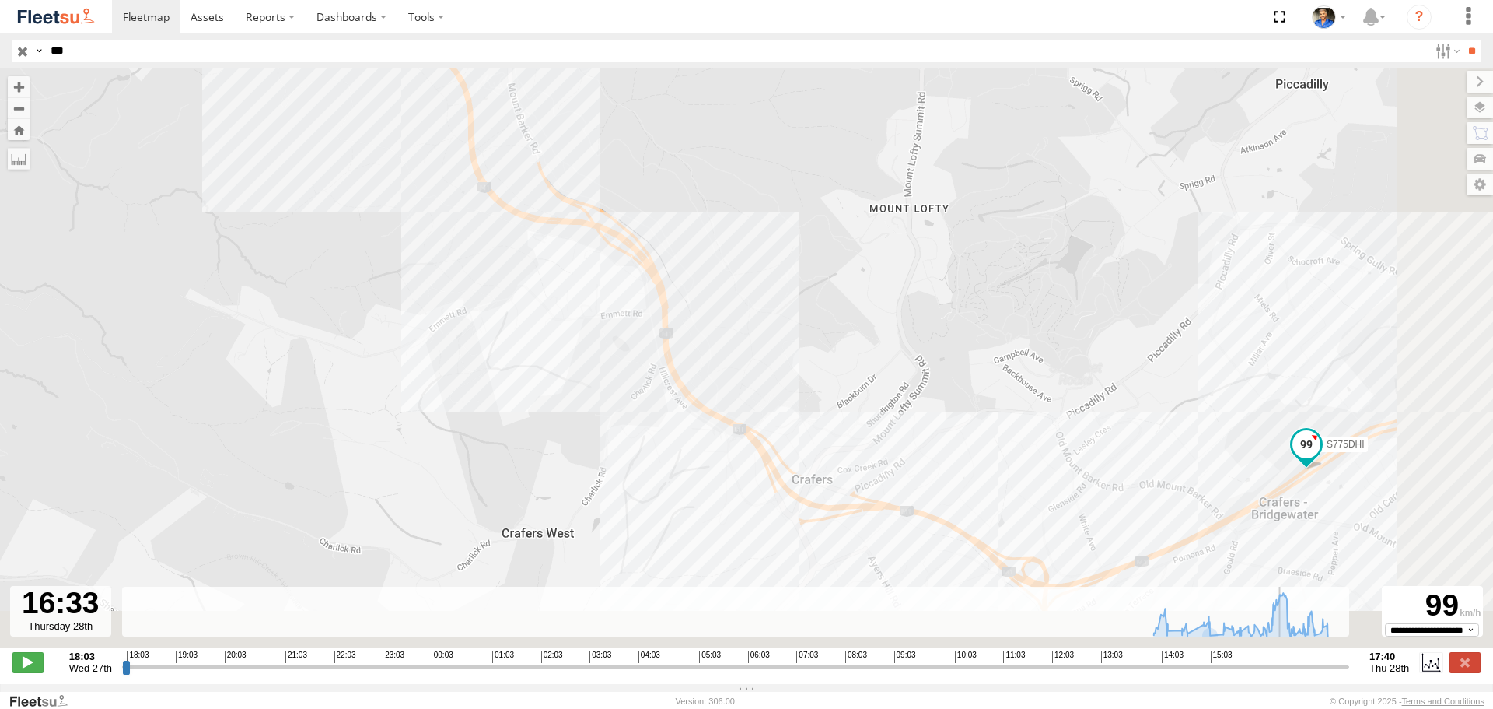
drag, startPoint x: 1214, startPoint y: 672, endPoint x: 1287, endPoint y: 660, distance: 73.4
click at [1287, 660] on input "range" at bounding box center [735, 666] width 1227 height 15
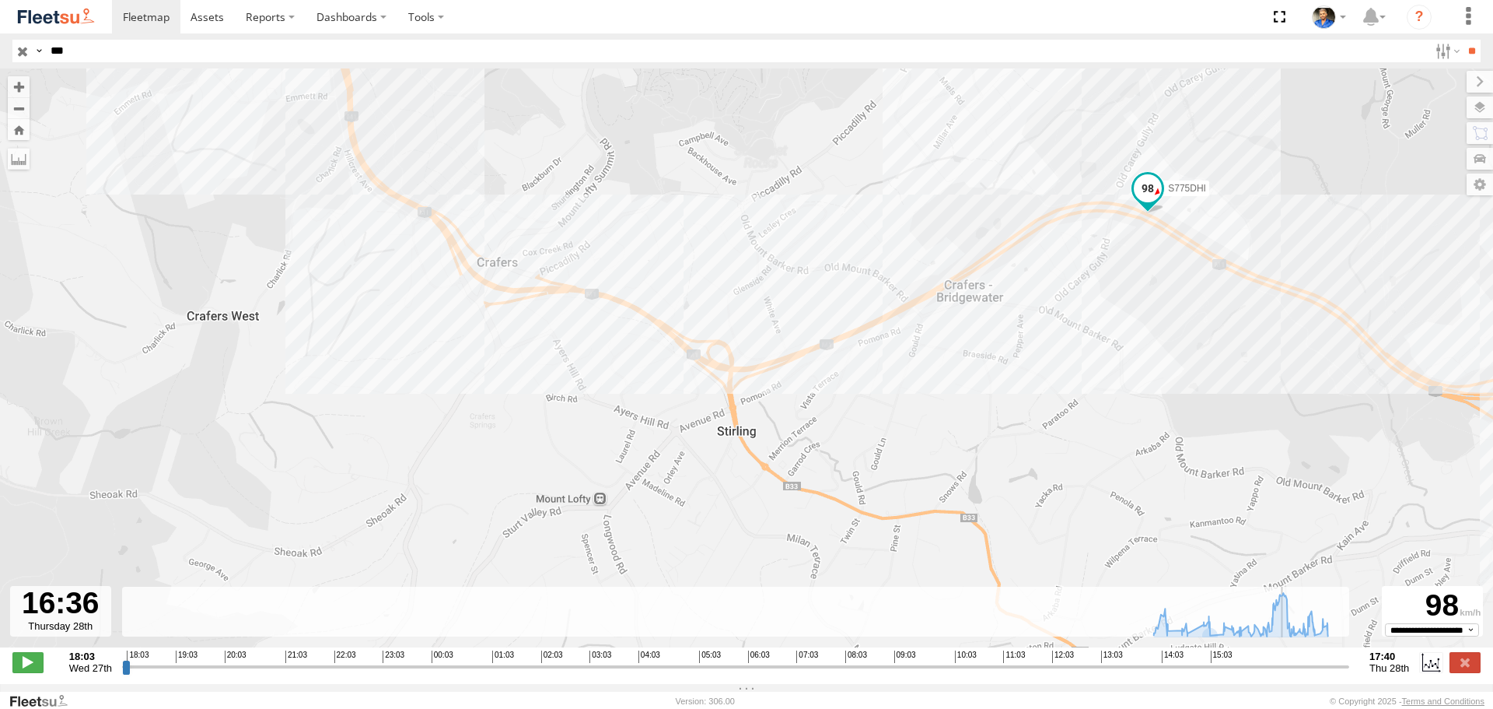
type input "**********"
